Goal: Task Accomplishment & Management: Complete application form

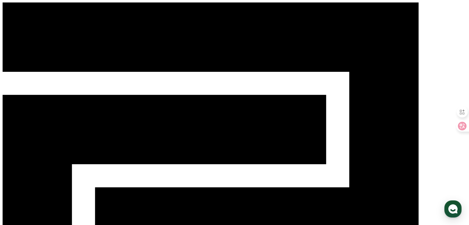
select select
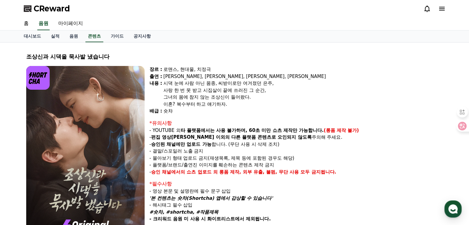
select select
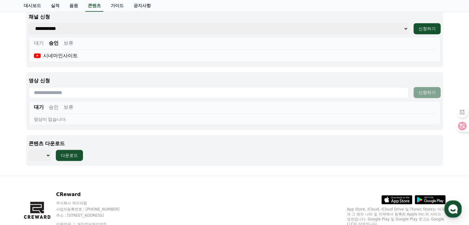
scroll to position [278, 0]
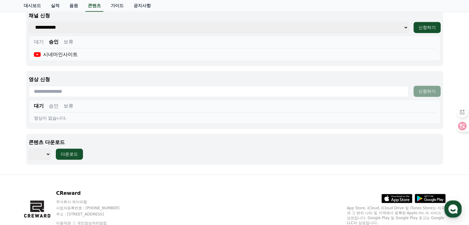
click at [52, 108] on button "승인" at bounding box center [54, 105] width 10 height 7
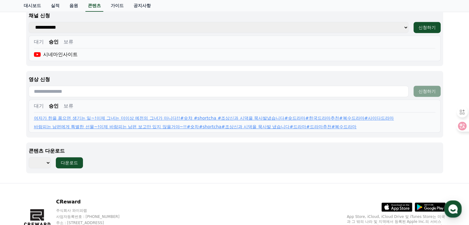
click at [69, 106] on button "보류" at bounding box center [69, 105] width 10 height 7
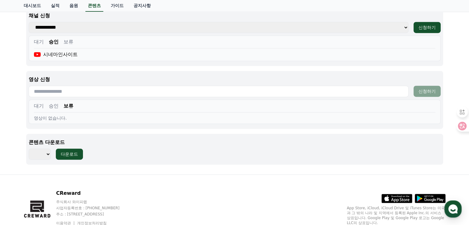
click at [54, 108] on button "승인" at bounding box center [54, 105] width 10 height 7
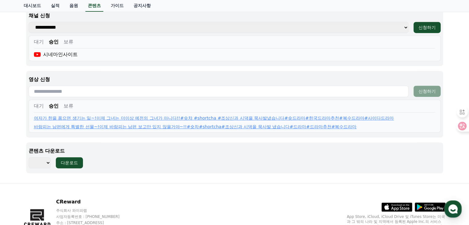
click at [36, 105] on button "대기" at bounding box center [39, 105] width 10 height 7
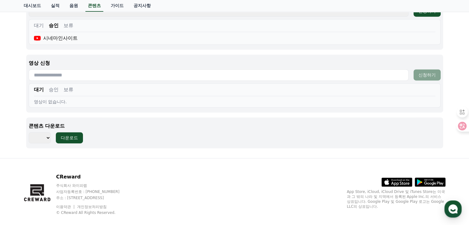
scroll to position [303, 0]
